Goal: Navigation & Orientation: Find specific page/section

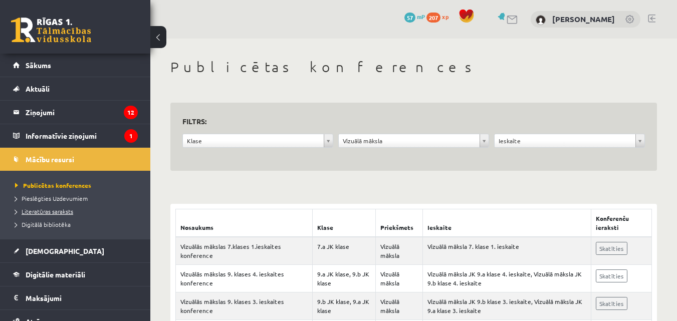
click at [62, 212] on span "Literatūras saraksts" at bounding box center [44, 212] width 58 height 8
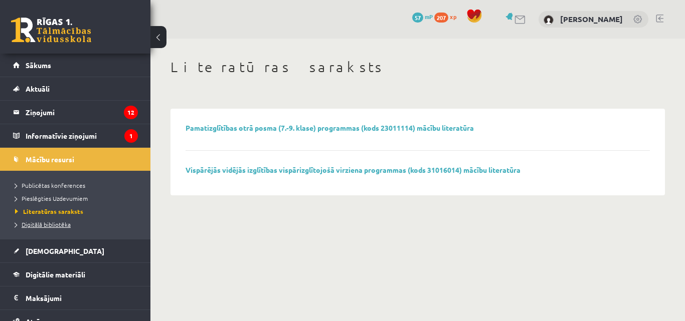
click at [53, 223] on span "Digitālā bibliotēka" at bounding box center [43, 225] width 56 height 8
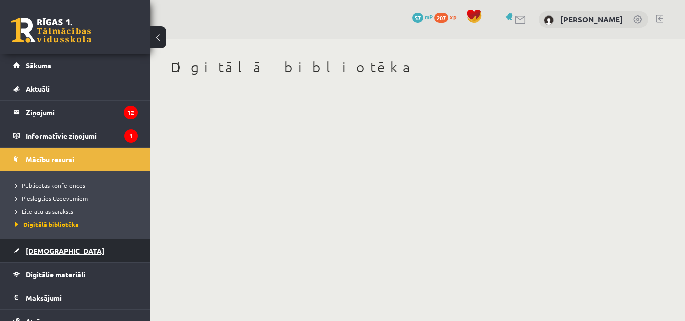
click at [40, 249] on span "[DEMOGRAPHIC_DATA]" at bounding box center [65, 251] width 79 height 9
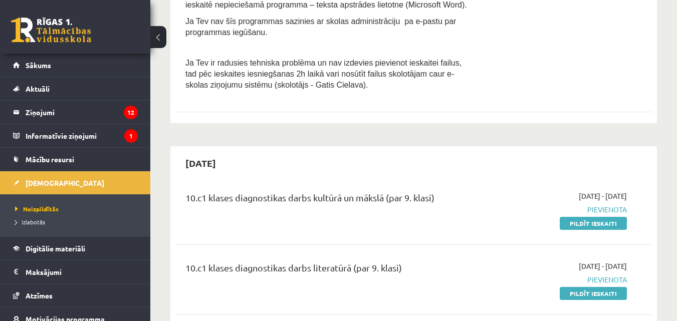
scroll to position [837, 0]
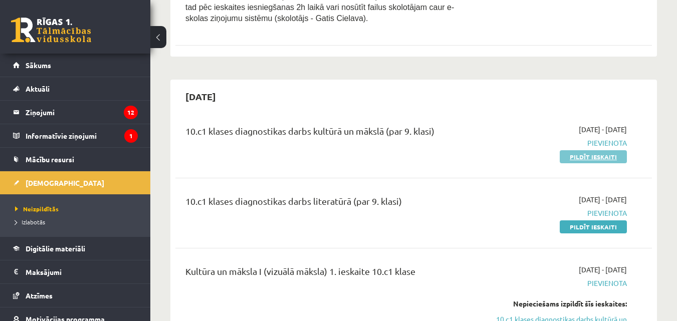
click at [593, 157] on link "Pildīt ieskaiti" at bounding box center [593, 156] width 67 height 13
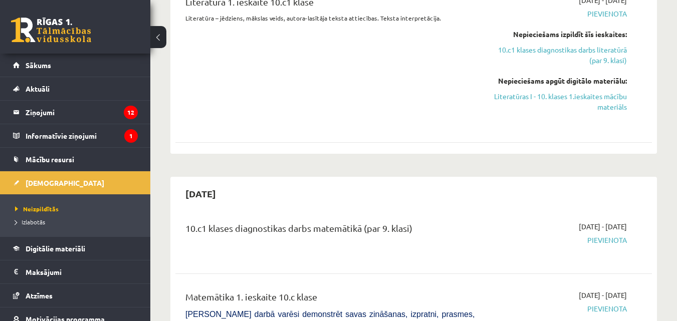
scroll to position [0, 0]
